Goal: Task Accomplishment & Management: Manage account settings

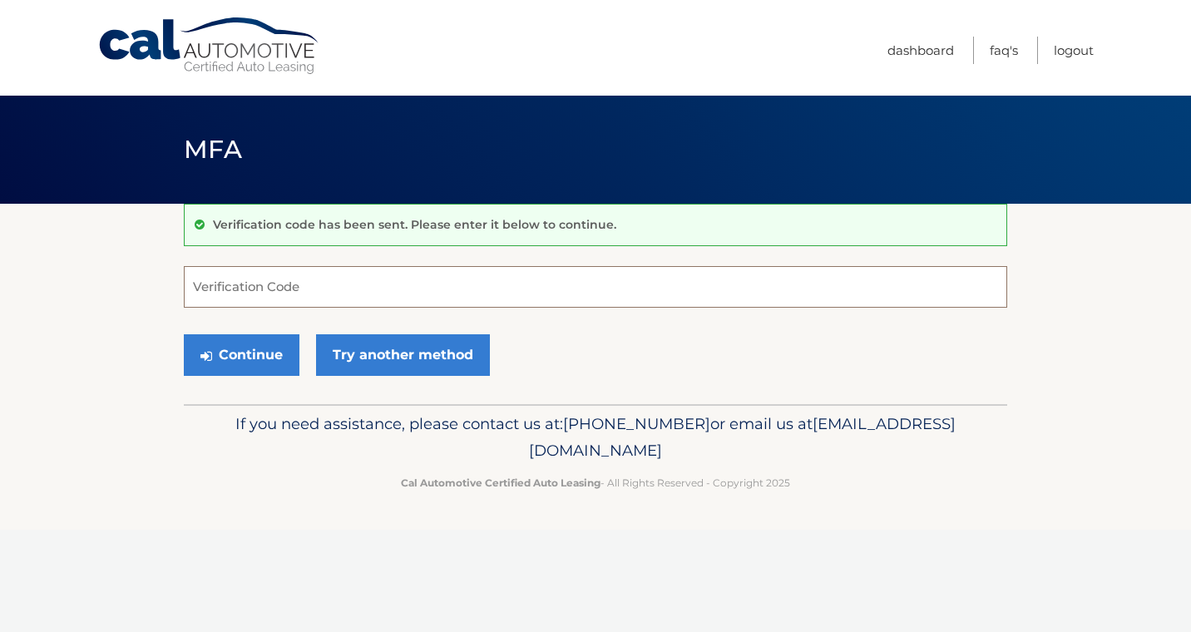
click at [274, 290] on input "Verification Code" at bounding box center [595, 287] width 823 height 42
type input "923920"
click at [280, 363] on button "Continue" at bounding box center [242, 355] width 116 height 42
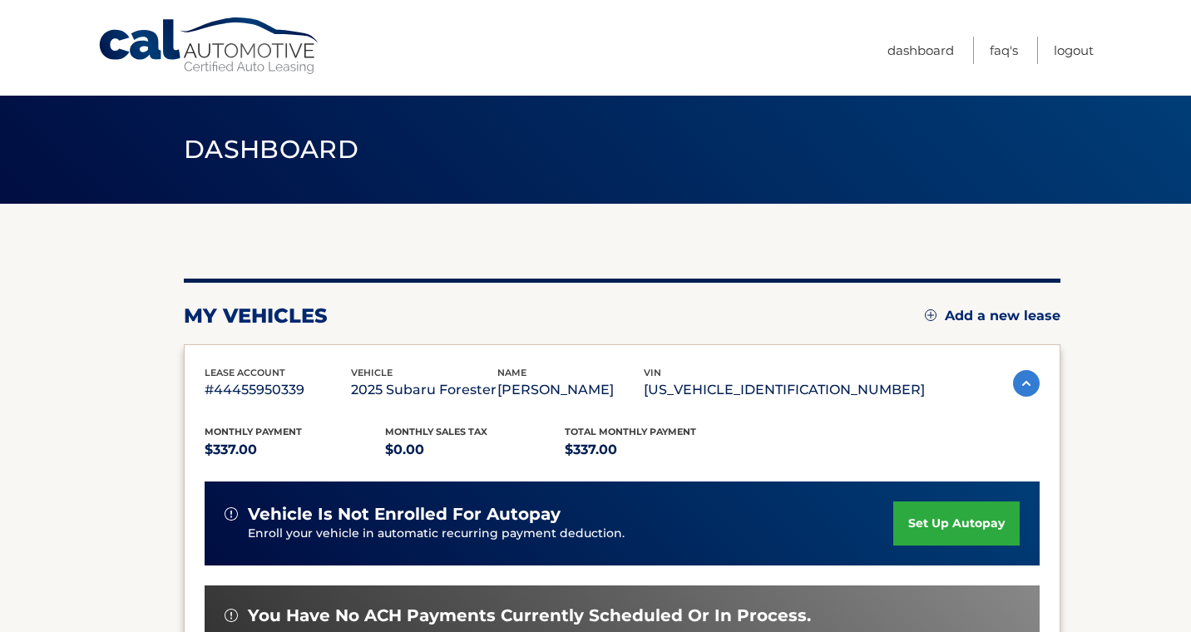
click at [797, 314] on div "my vehicles Add a new lease" at bounding box center [622, 315] width 876 height 25
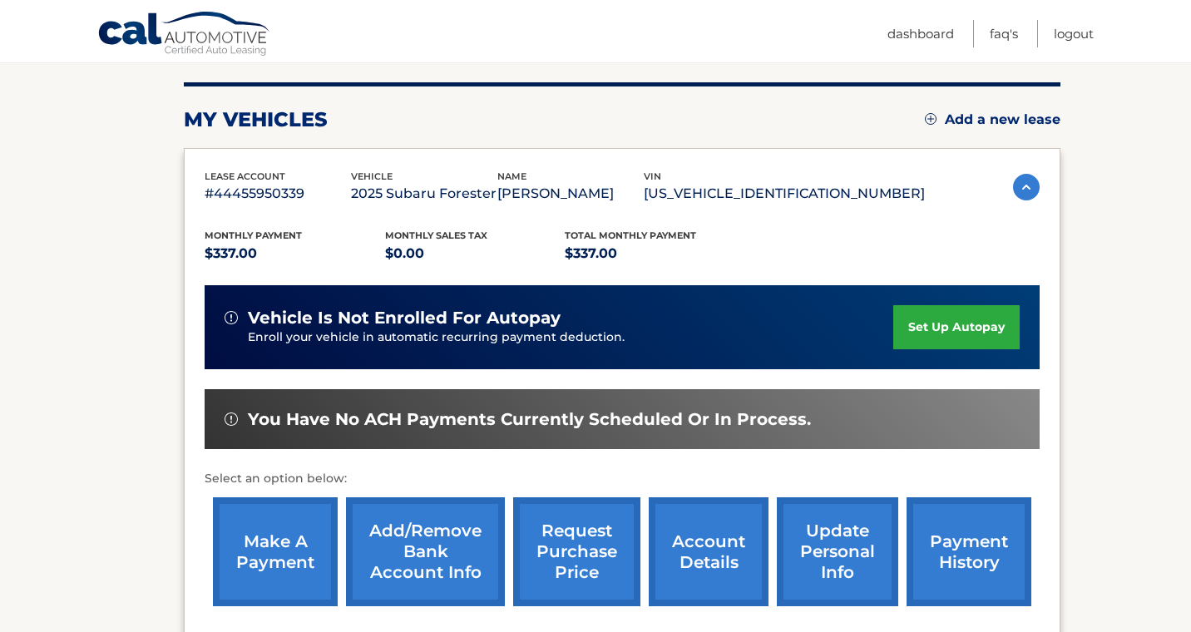
scroll to position [200, 0]
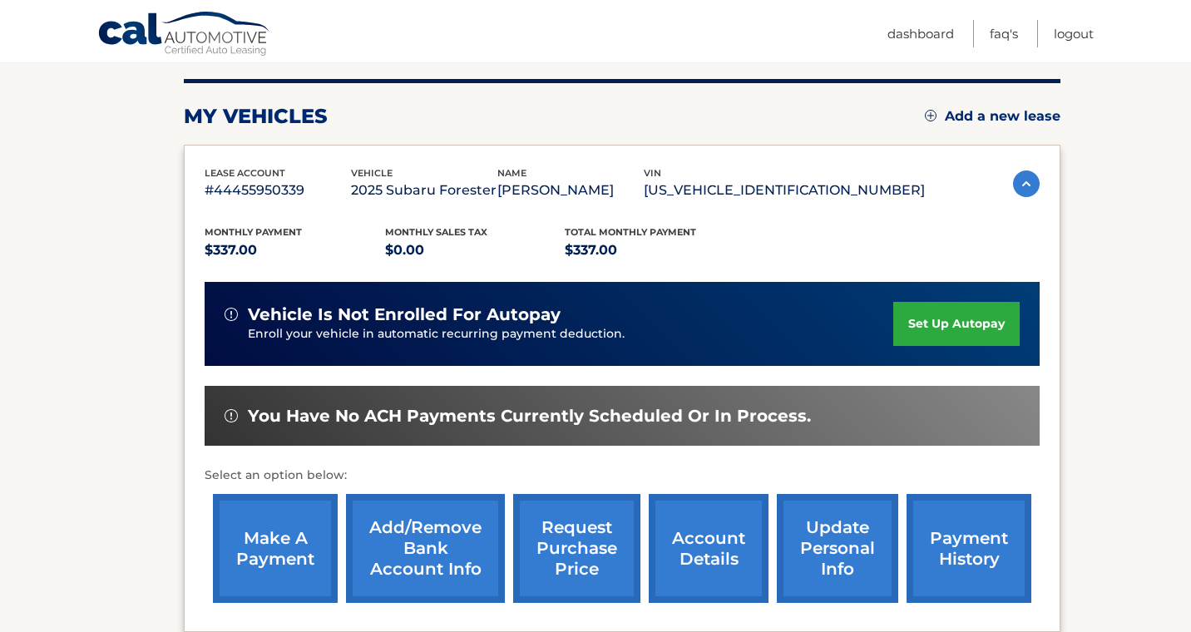
click at [703, 107] on div "my vehicles Add a new lease" at bounding box center [622, 116] width 876 height 25
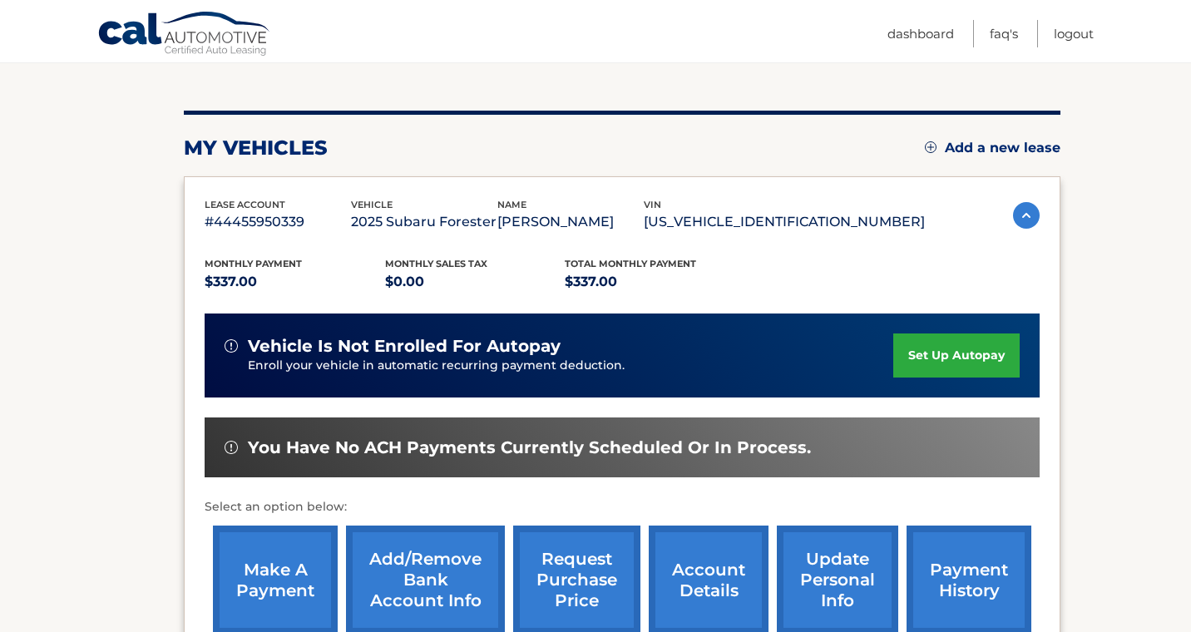
scroll to position [167, 0]
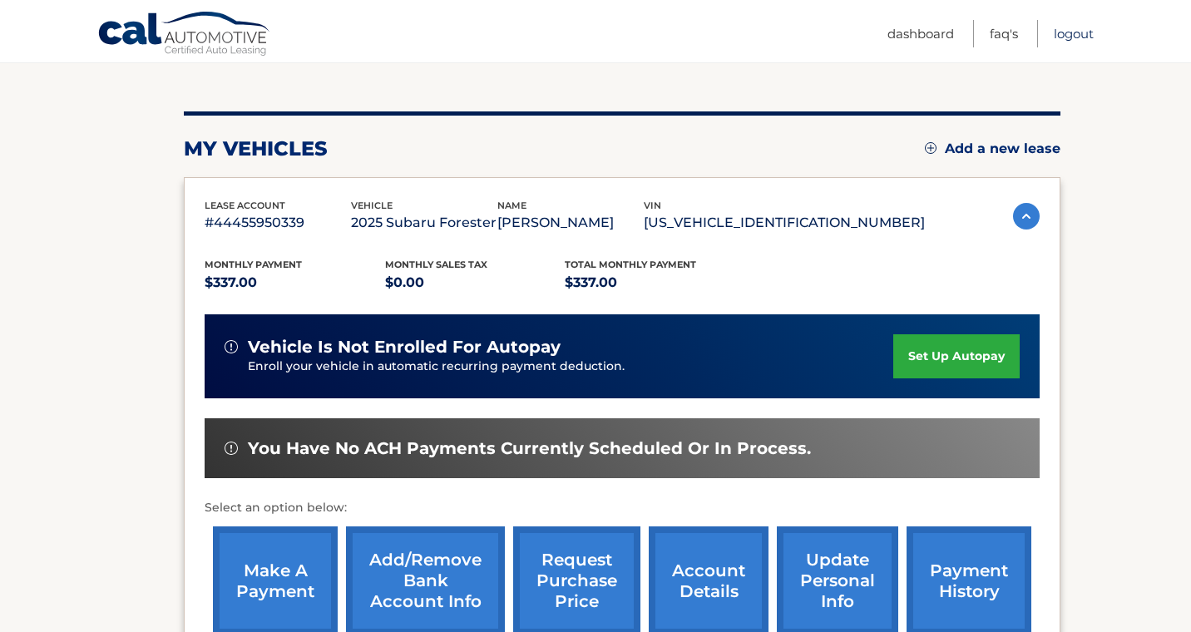
click at [1070, 28] on link "Logout" at bounding box center [1073, 33] width 40 height 27
